Goal: Navigation & Orientation: Find specific page/section

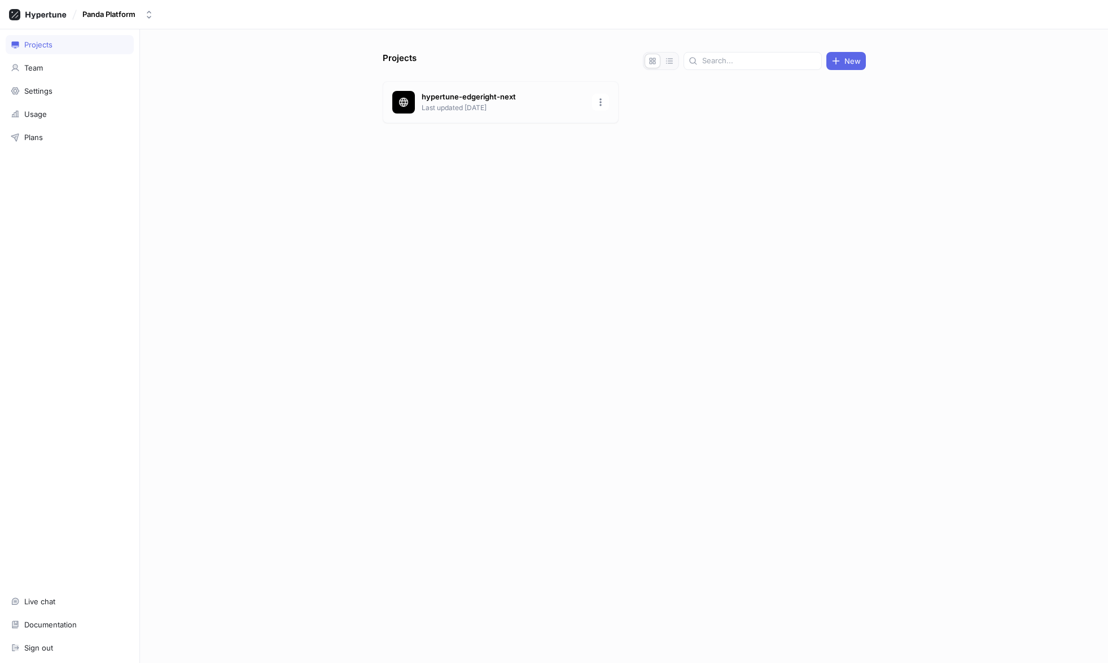
click at [460, 109] on p "Last updated [DATE]" at bounding box center [504, 108] width 164 height 10
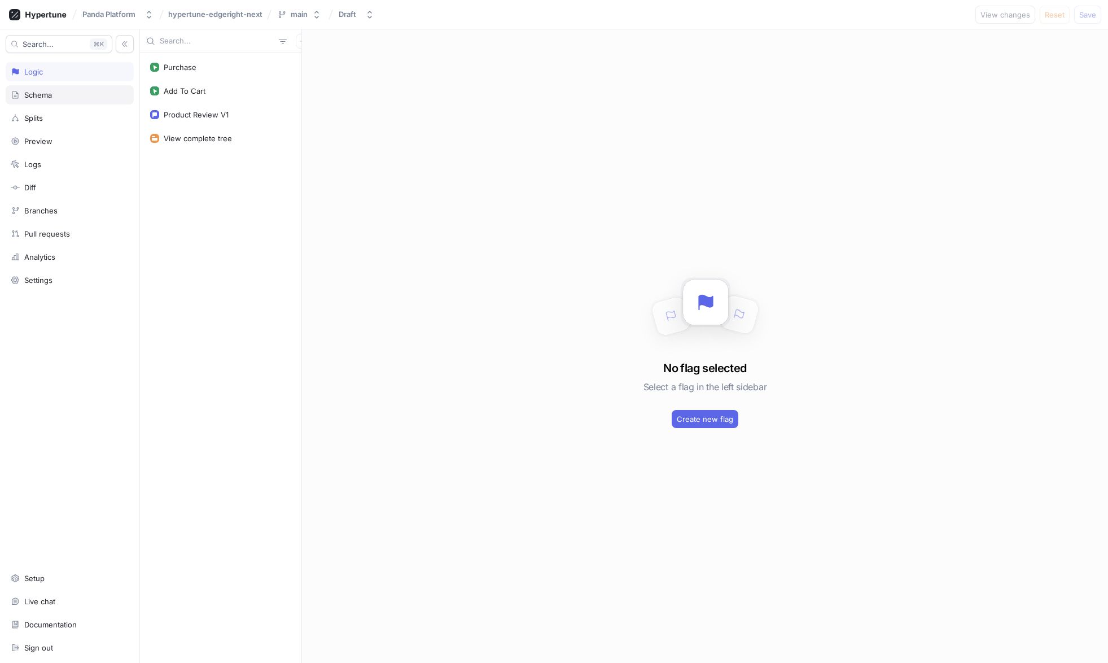
click at [69, 90] on div "Schema" at bounding box center [70, 94] width 118 height 9
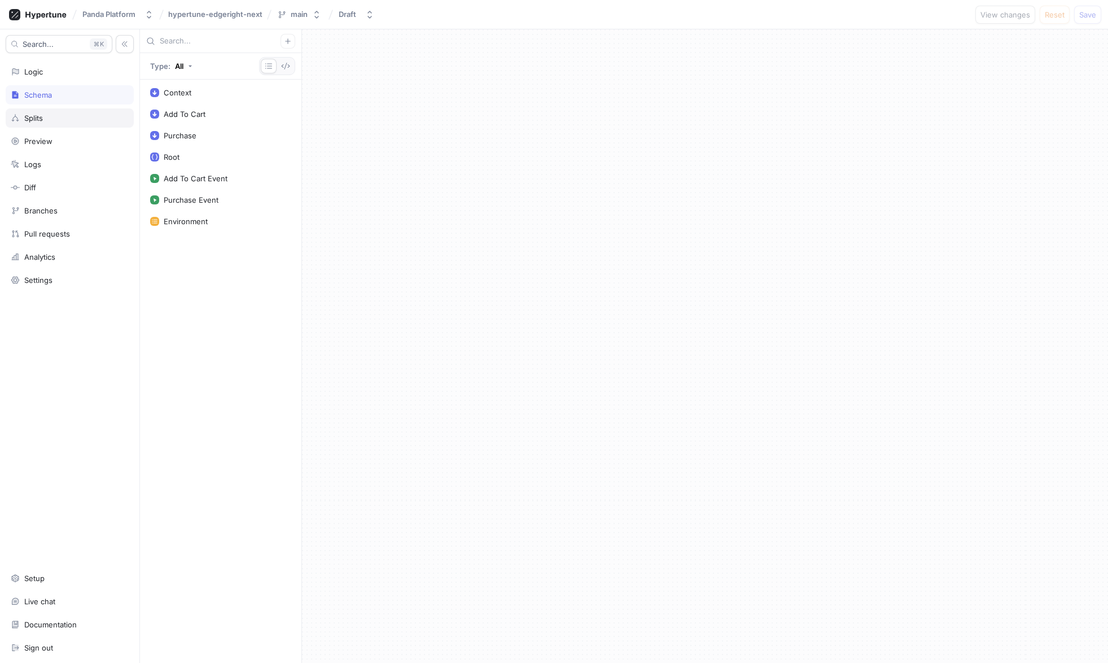
click at [81, 111] on div "Splits" at bounding box center [70, 117] width 128 height 19
click at [86, 91] on div "Schema" at bounding box center [70, 94] width 118 height 9
click at [60, 160] on div "Logs" at bounding box center [70, 164] width 118 height 9
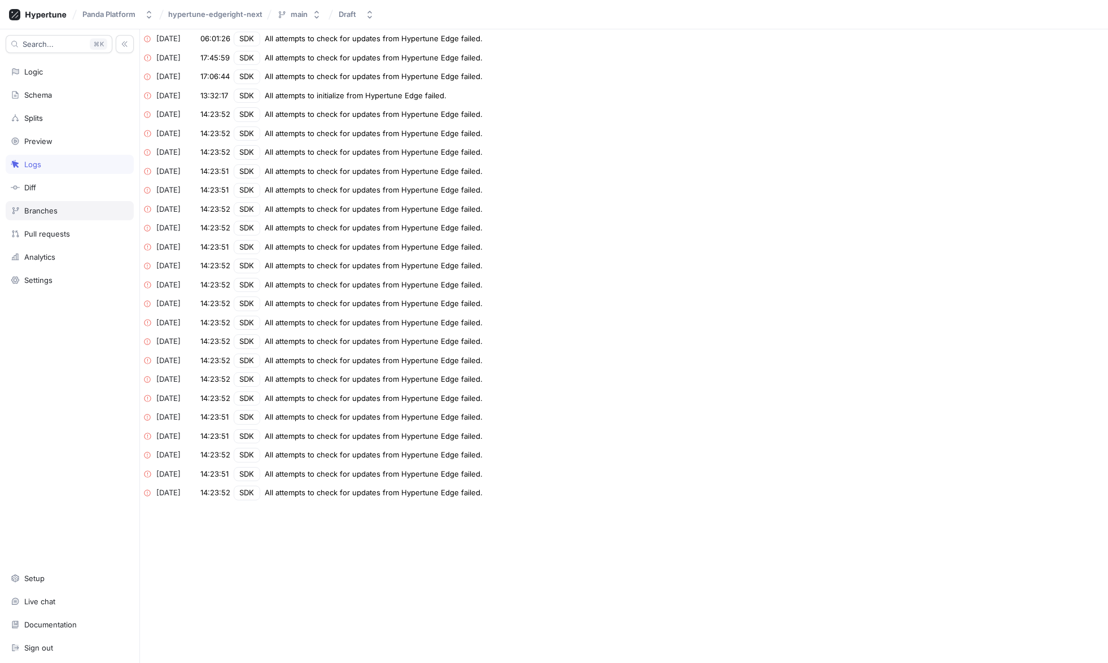
click at [86, 204] on div "Branches" at bounding box center [70, 210] width 128 height 19
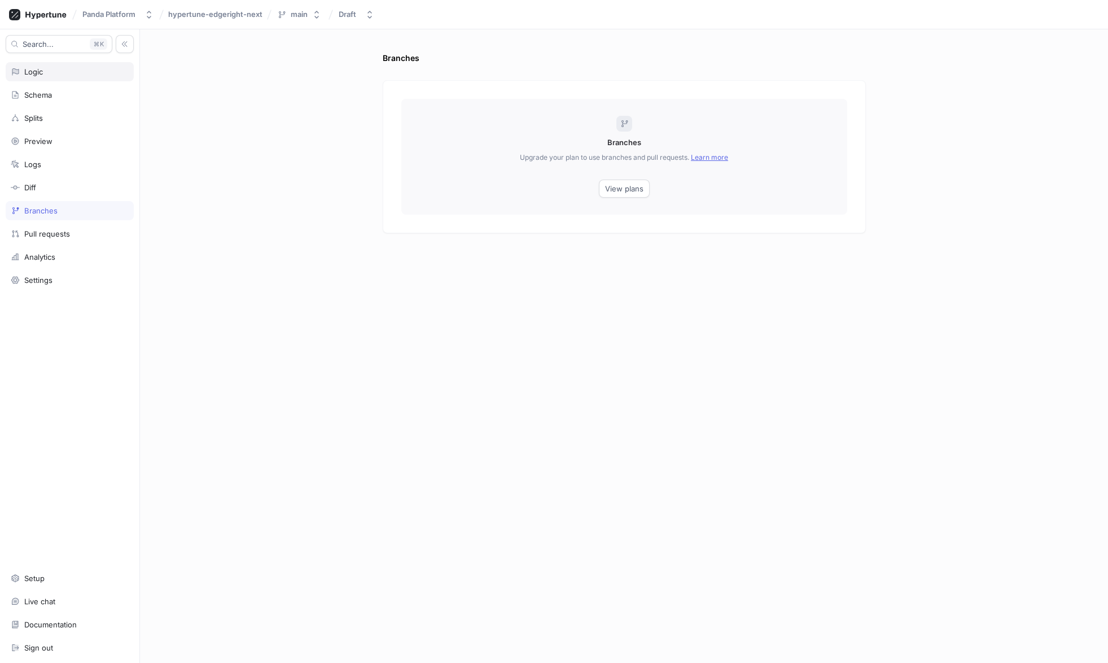
click at [66, 71] on div "Logic" at bounding box center [70, 71] width 118 height 9
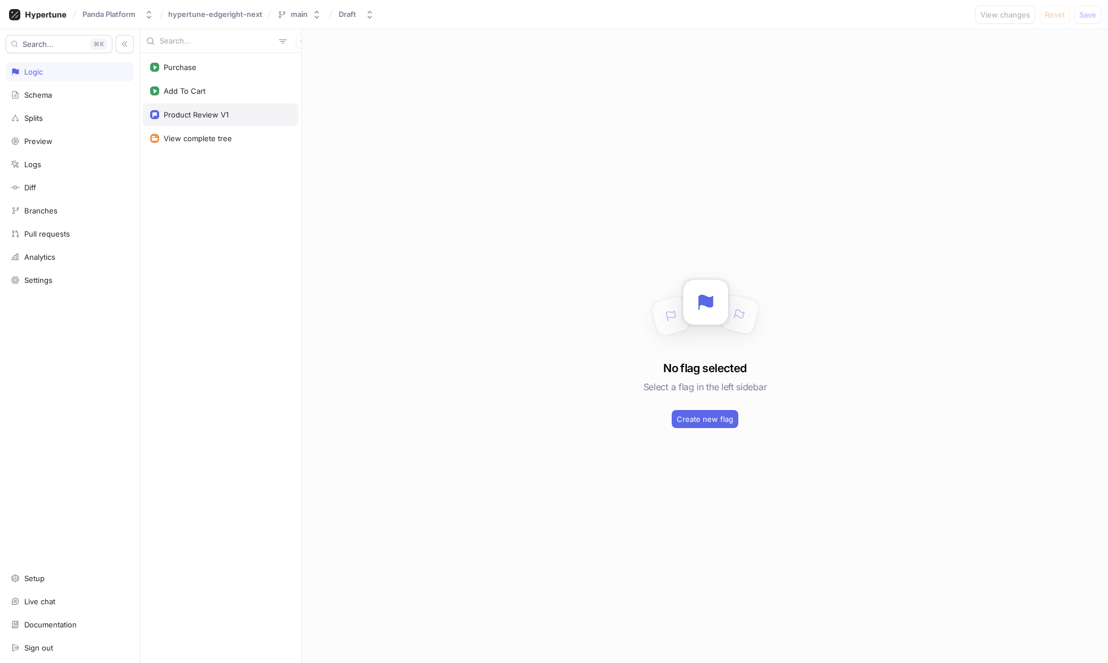
click at [215, 112] on div "Product Review V1" at bounding box center [196, 114] width 65 height 9
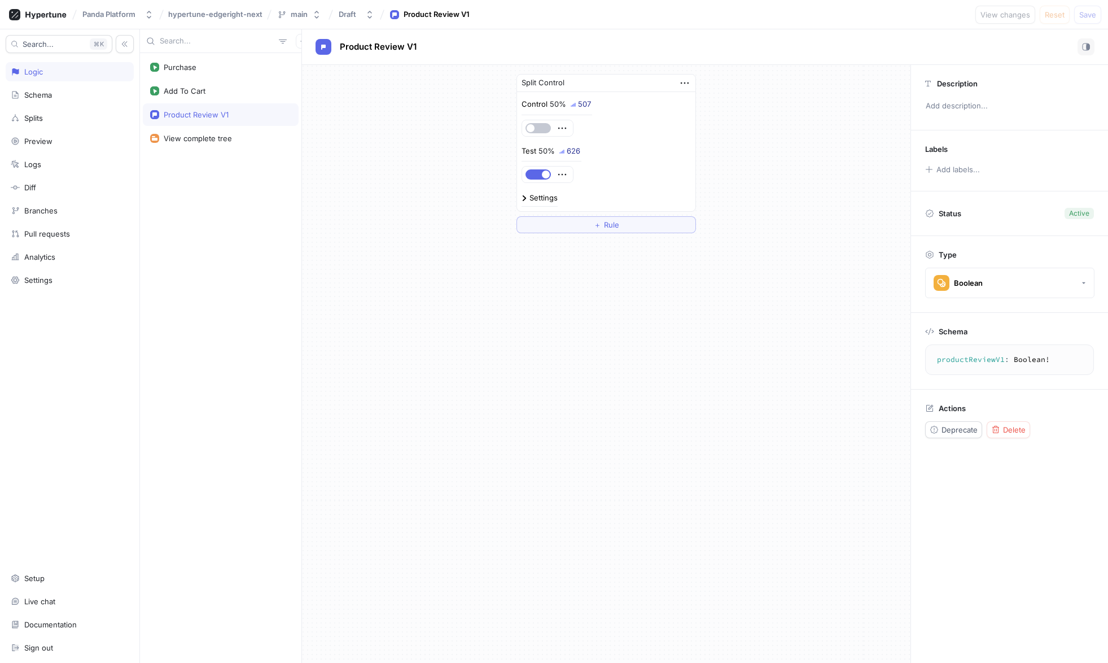
click at [543, 209] on div "Settings" at bounding box center [605, 202] width 169 height 17
click at [547, 196] on div "Settings" at bounding box center [543, 197] width 28 height 7
click at [534, 327] on button "button" at bounding box center [537, 327] width 25 height 10
click at [1088, 14] on span "Save" at bounding box center [1087, 14] width 17 height 7
type textarea "x"
